Goal: Transaction & Acquisition: Purchase product/service

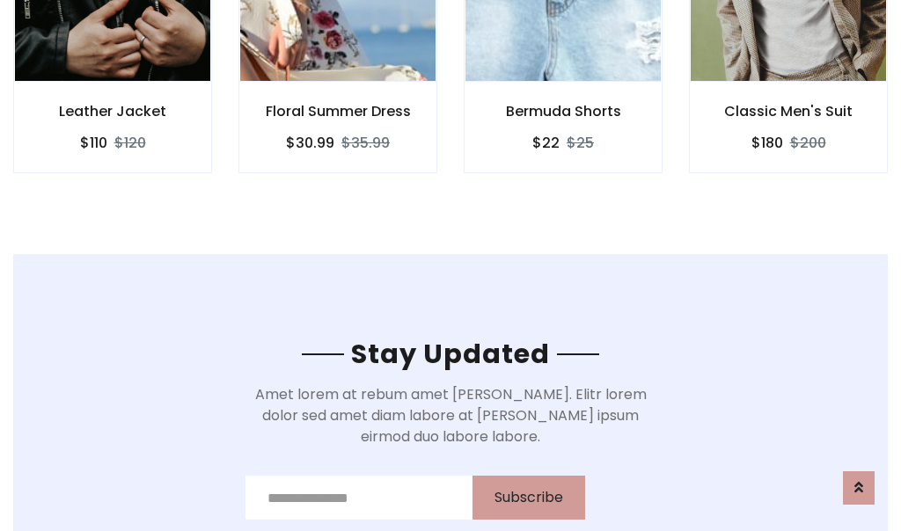
scroll to position [2650, 0]
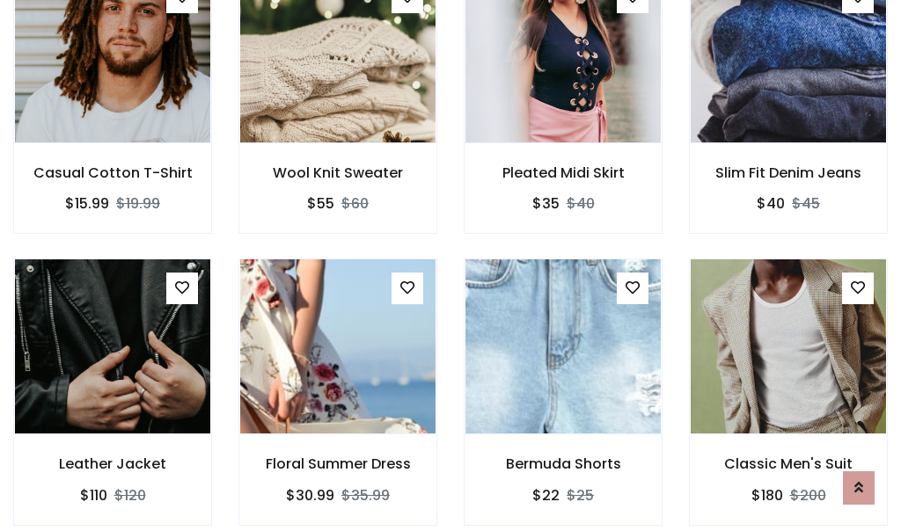
click at [450, 266] on div "Bermuda Shorts $22 $25" at bounding box center [562, 404] width 225 height 291
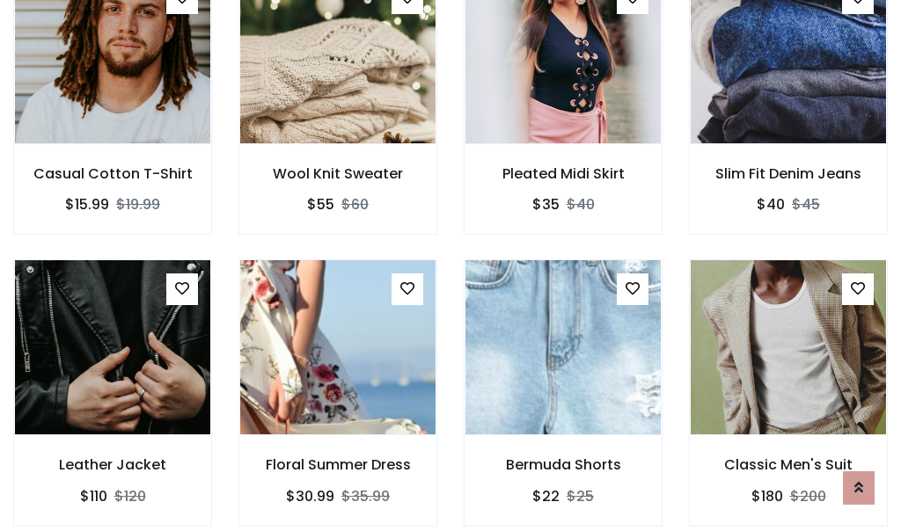
click at [450, 266] on div "Bermuda Shorts $22 $25" at bounding box center [562, 405] width 225 height 291
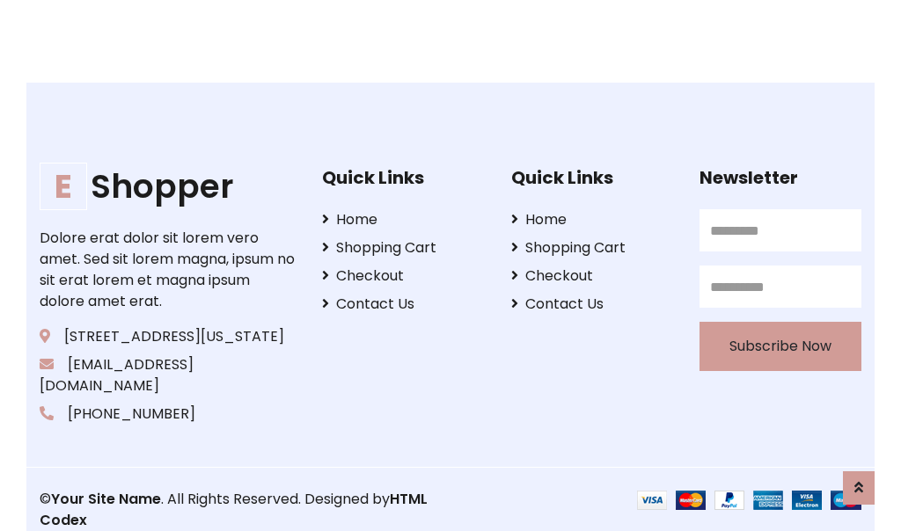
scroll to position [3349, 0]
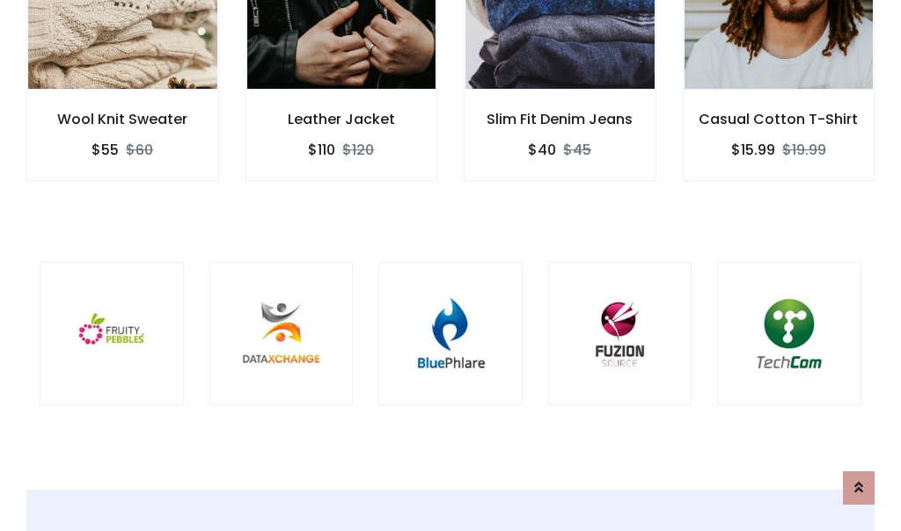
click at [450, 265] on div at bounding box center [450, 334] width 144 height 144
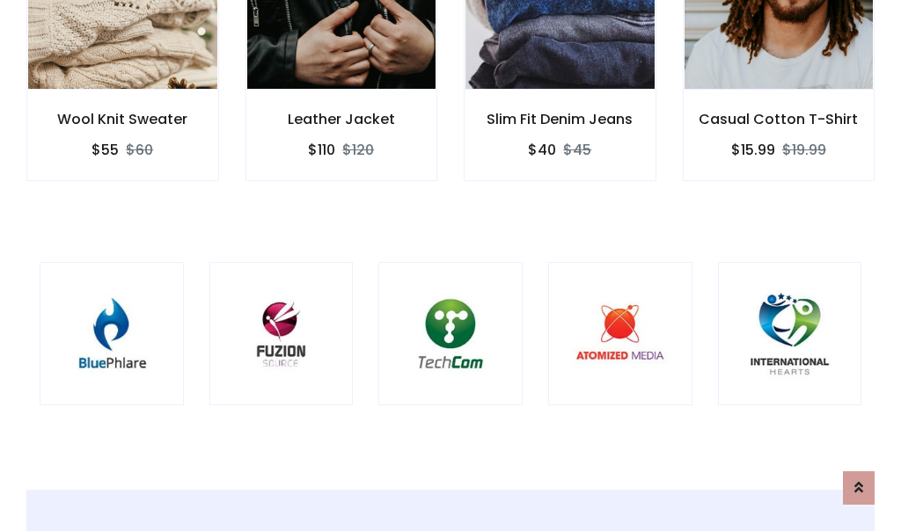
click at [450, 266] on div at bounding box center [450, 334] width 144 height 144
click at [450, 265] on div at bounding box center [450, 334] width 144 height 144
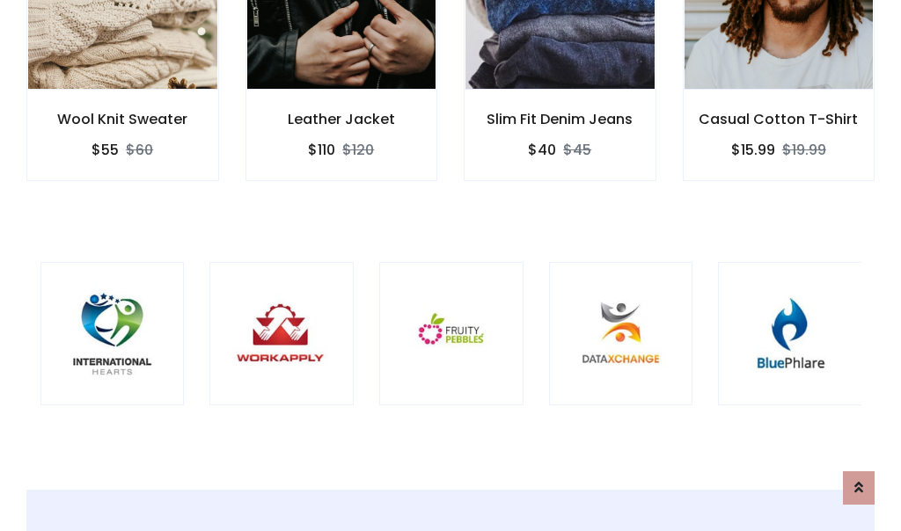
scroll to position [0, 0]
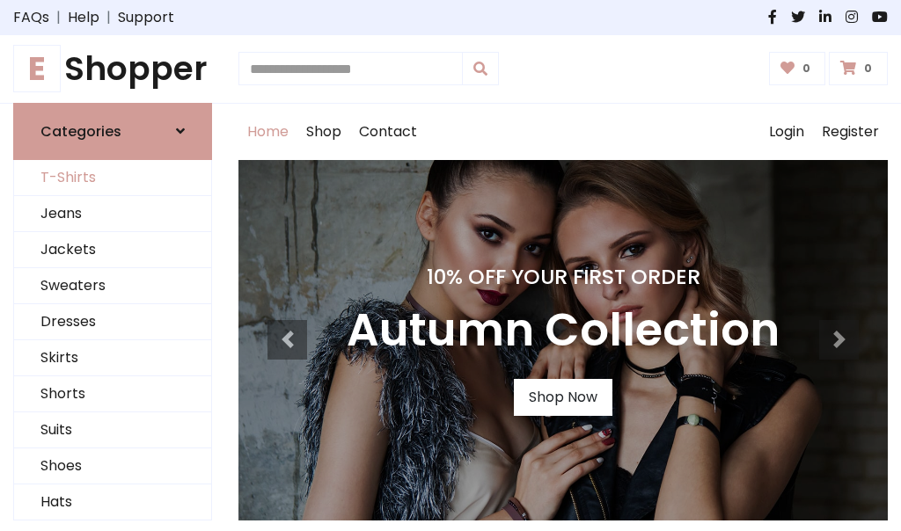
click at [113, 178] on link "T-Shirts" at bounding box center [112, 178] width 197 height 36
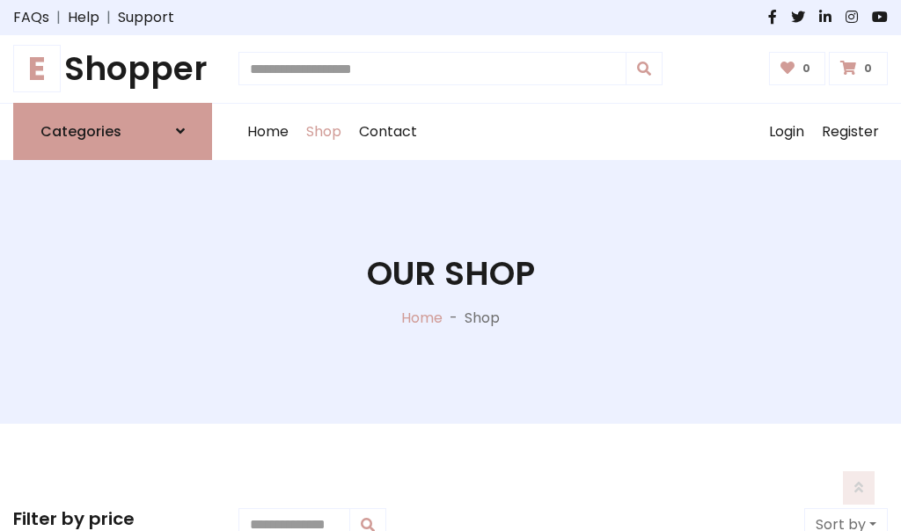
scroll to position [706, 0]
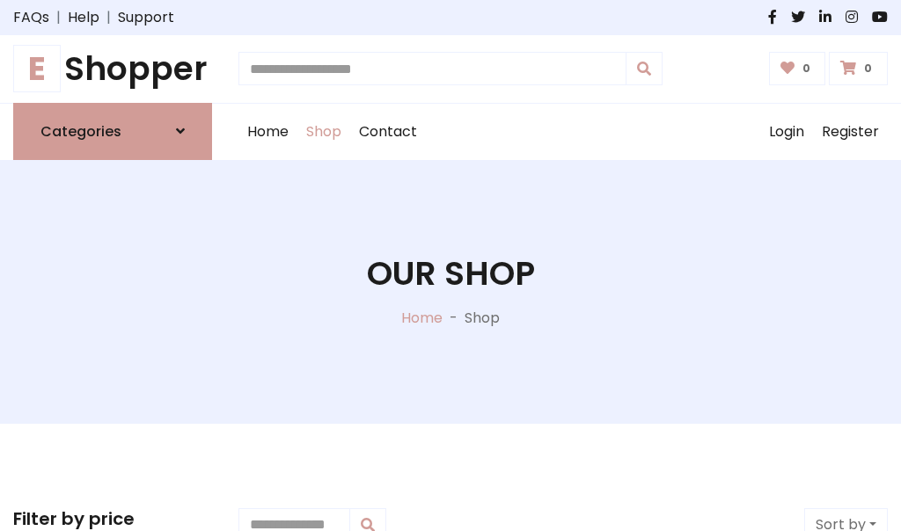
click at [113, 69] on h1 "E Shopper" at bounding box center [112, 69] width 199 height 40
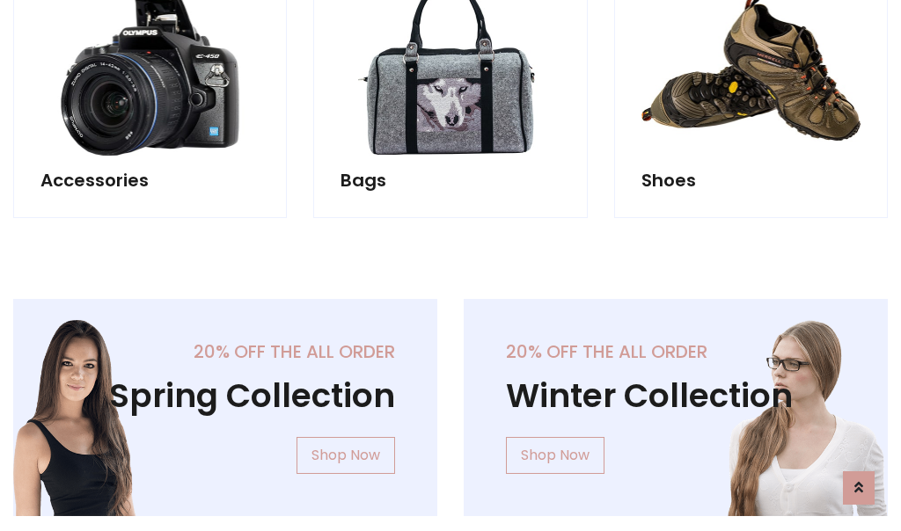
scroll to position [1709, 0]
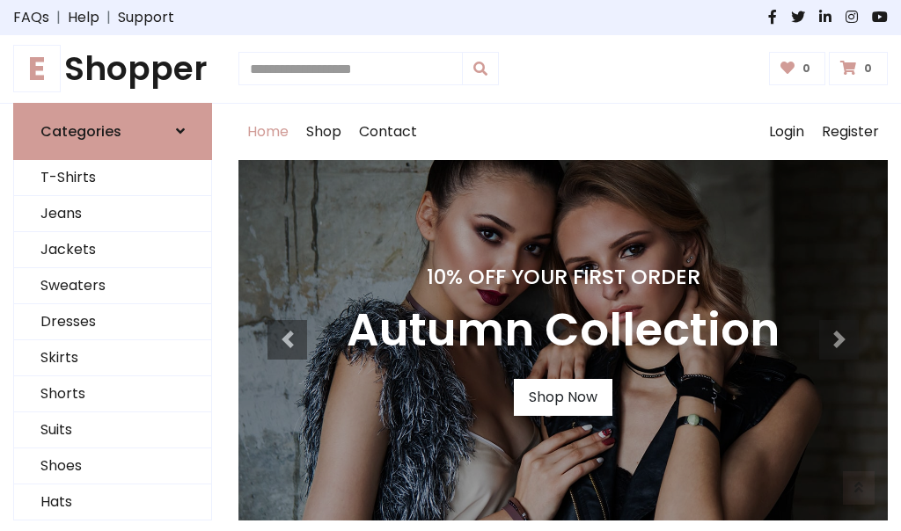
scroll to position [577, 0]
